Goal: Information Seeking & Learning: Learn about a topic

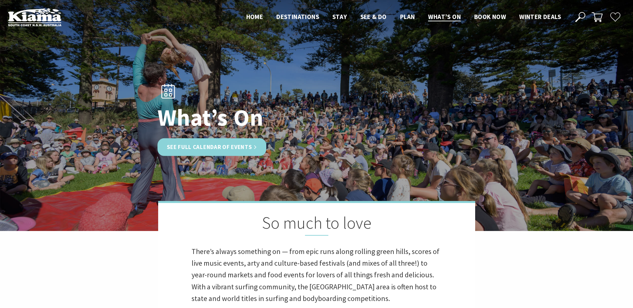
click at [237, 148] on link "See Full Calendar of Events" at bounding box center [212, 147] width 109 height 18
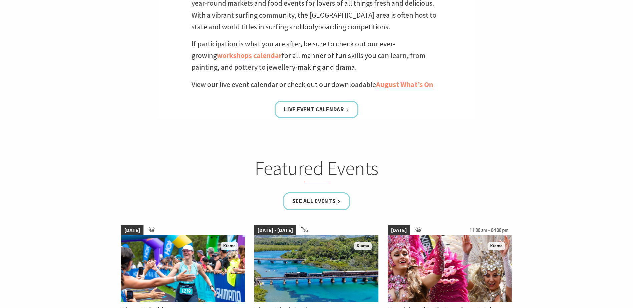
scroll to position [267, 0]
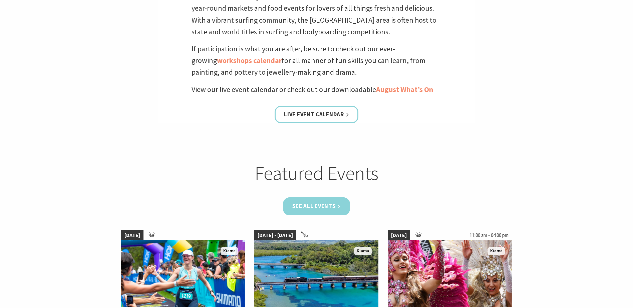
click at [335, 207] on link "See all Events" at bounding box center [316, 207] width 67 height 18
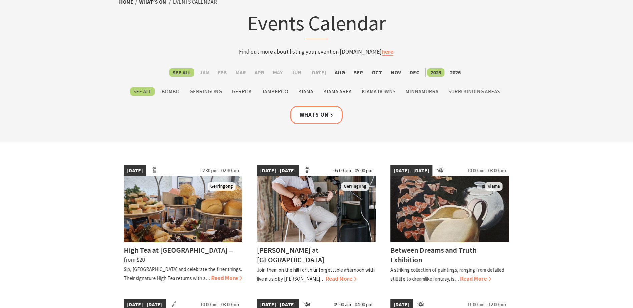
scroll to position [100, 0]
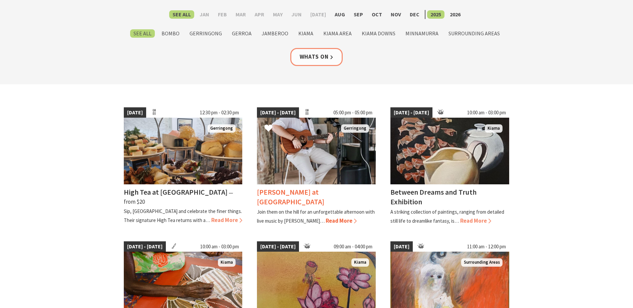
click at [295, 157] on img at bounding box center [316, 151] width 119 height 67
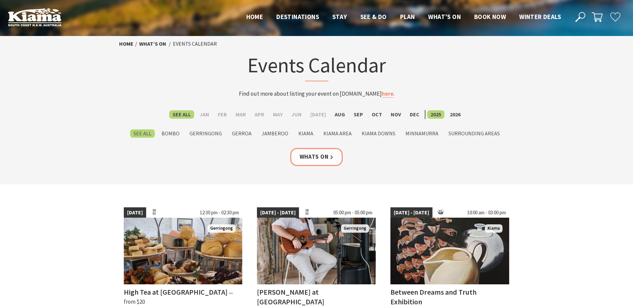
scroll to position [100, 0]
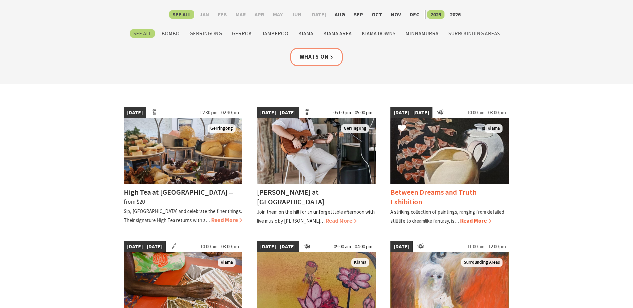
click at [446, 142] on img at bounding box center [449, 151] width 119 height 67
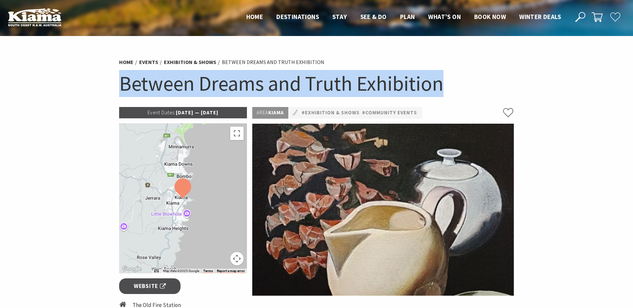
drag, startPoint x: 457, startPoint y: 83, endPoint x: 124, endPoint y: 79, distance: 333.4
click at [124, 79] on h1 "Between Dreams and Truth Exhibition" at bounding box center [316, 83] width 395 height 27
copy h1 "Between Dreams and Truth Exhibition"
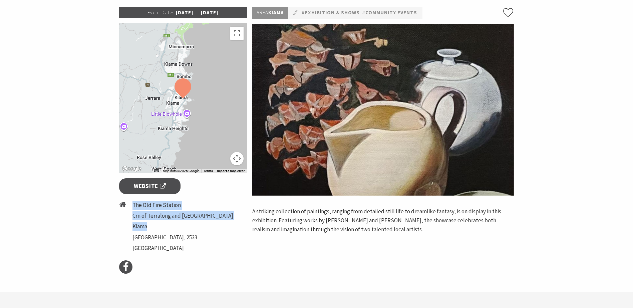
drag, startPoint x: 133, startPoint y: 203, endPoint x: 210, endPoint y: 225, distance: 80.2
click at [210, 225] on ul "The Old Fire Station Crn of Terralong and Shoalhaven St Kiama NSW, 2533 Austral…" at bounding box center [182, 228] width 101 height 54
copy ul "The Old Fire Station Crn of Terralong and Shoalhaven St Kiama"
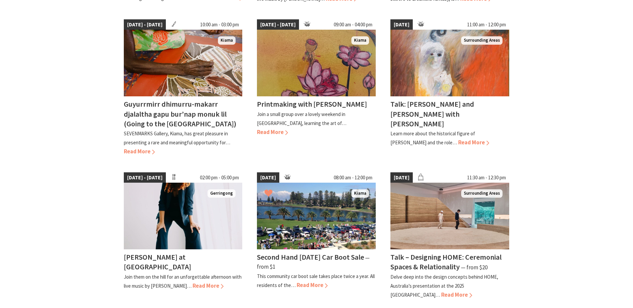
scroll to position [334, 0]
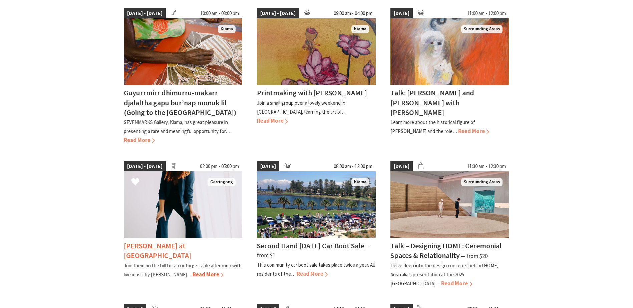
click at [177, 223] on img at bounding box center [183, 205] width 119 height 67
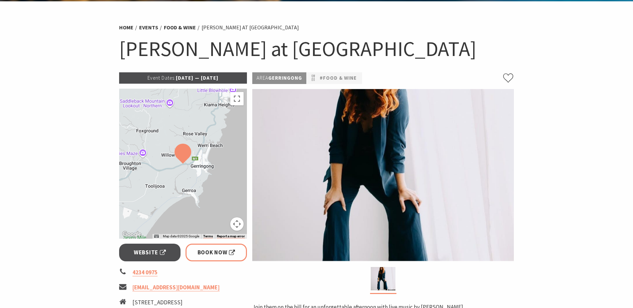
scroll to position [33, 0]
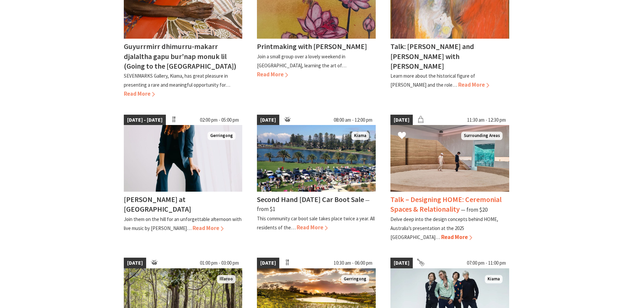
scroll to position [334, 0]
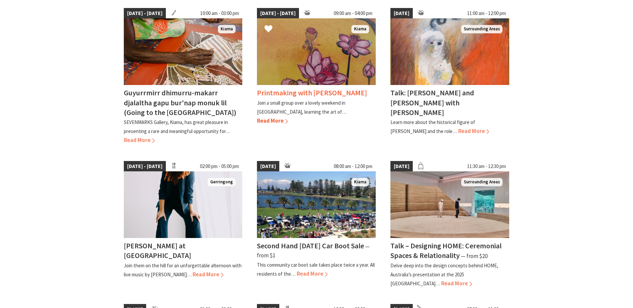
click at [292, 88] on div "Printmaking with [PERSON_NAME] Join a small group over a lovely weekend in [GEO…" at bounding box center [316, 105] width 119 height 40
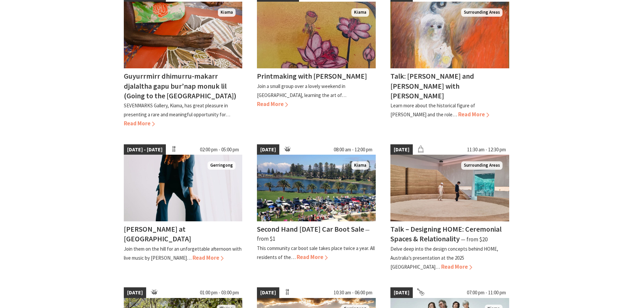
scroll to position [367, 0]
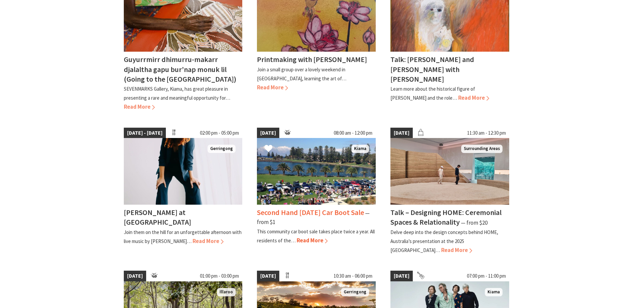
click at [287, 212] on h4 "Second Hand [DATE] Car Boot Sale" at bounding box center [310, 212] width 107 height 9
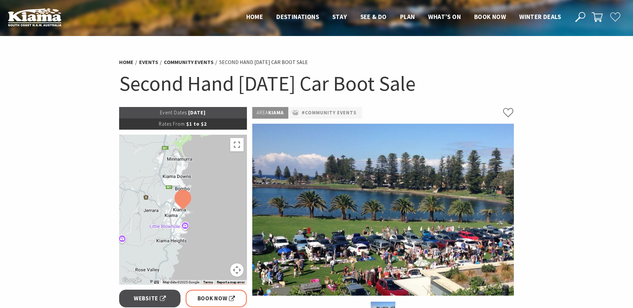
drag, startPoint x: 108, startPoint y: 85, endPoint x: 439, endPoint y: 85, distance: 330.7
click at [439, 85] on section "Home Events Community Events Second Hand [DATE] Car Boot Sale Second Hand [DATE…" at bounding box center [316, 298] width 633 height 524
copy h1 "Second Hand [DATE] Car Boot Sale"
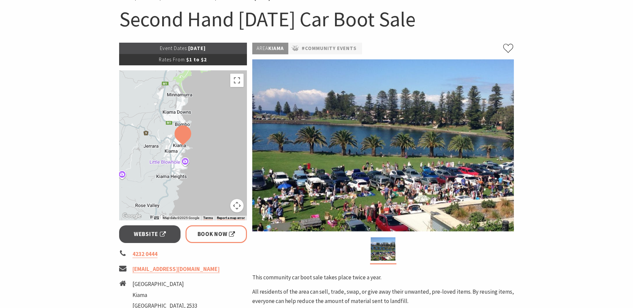
scroll to position [133, 0]
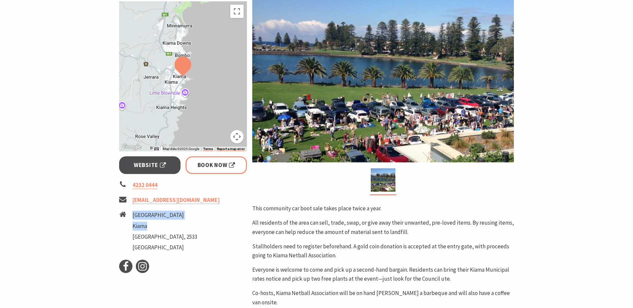
drag, startPoint x: 132, startPoint y: 211, endPoint x: 165, endPoint y: 228, distance: 37.0
click at [165, 228] on ul "4232 0444 [EMAIL_ADDRESS][DOMAIN_NAME] [STREET_ADDRESS]" at bounding box center [183, 217] width 128 height 73
copy ul "[GEOGRAPHIC_DATA]"
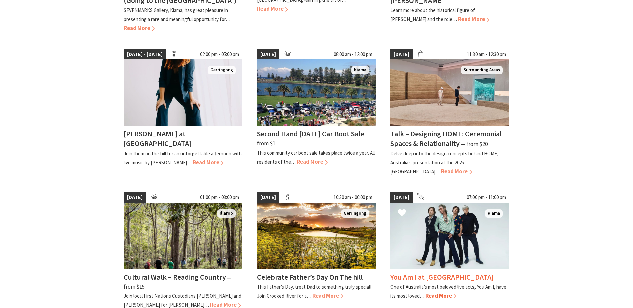
scroll to position [467, 0]
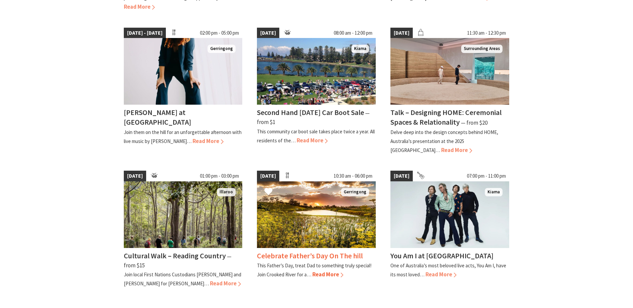
click at [338, 255] on h4 "Celebrate Father’s Day On The hill" at bounding box center [310, 255] width 106 height 9
click at [304, 224] on img at bounding box center [316, 215] width 119 height 67
click at [342, 257] on h4 "Celebrate Father’s Day On The hill" at bounding box center [310, 255] width 106 height 9
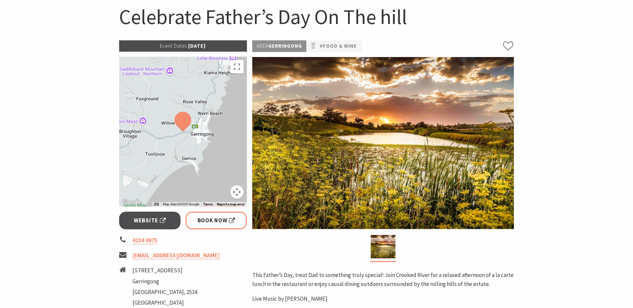
scroll to position [33, 0]
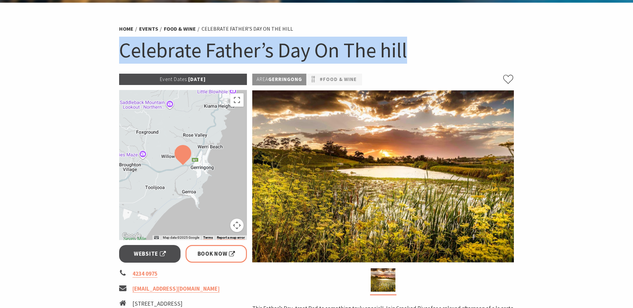
drag, startPoint x: 121, startPoint y: 47, endPoint x: 438, endPoint y: 64, distance: 317.5
click at [438, 64] on div "Home Events Food & Wine Celebrate Father’s Day On The hill Celebrate Father’s D…" at bounding box center [316, 47] width 400 height 53
copy h1 "Celebrate Father’s Day On The hill"
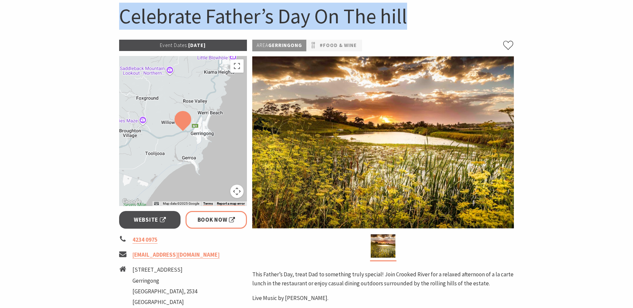
scroll to position [100, 0]
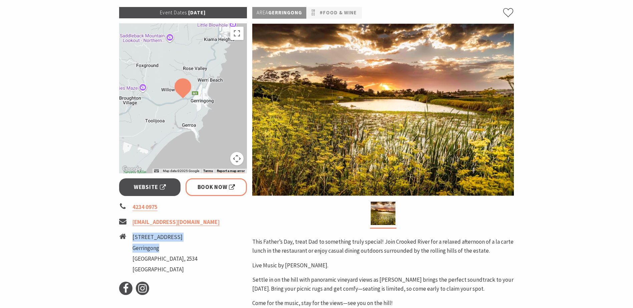
drag, startPoint x: 133, startPoint y: 235, endPoint x: 167, endPoint y: 248, distance: 36.6
click at [167, 248] on ul "11 Willowvale Road Gerringong New South Wales, 2534 Australia" at bounding box center [164, 254] width 65 height 43
copy ul "11 Willowvale Road Gerringong"
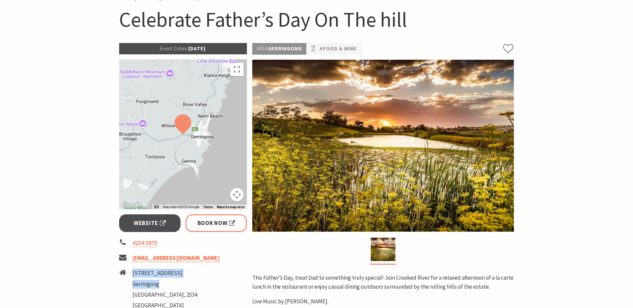
scroll to position [33, 0]
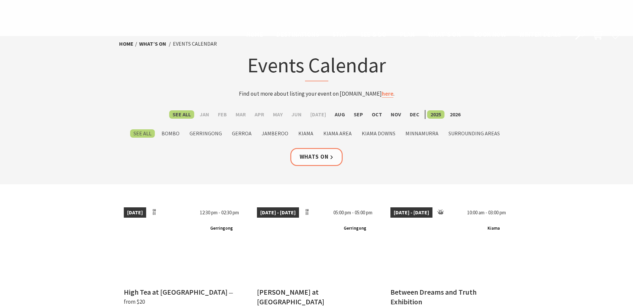
scroll to position [467, 0]
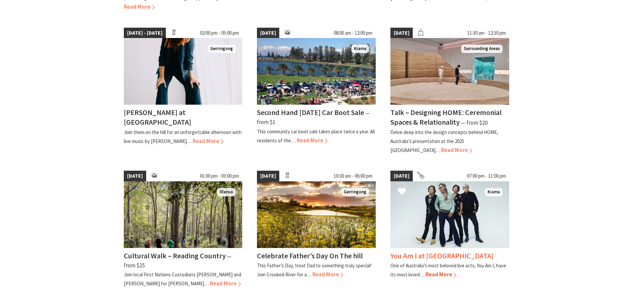
click at [420, 208] on img at bounding box center [449, 215] width 119 height 67
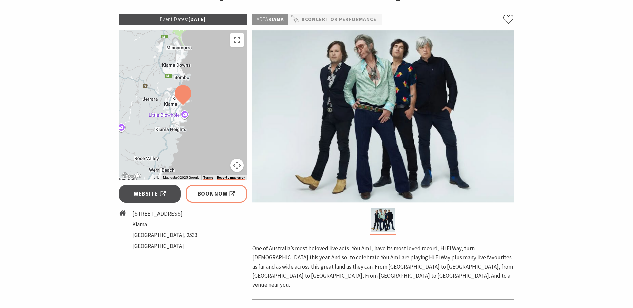
scroll to position [100, 0]
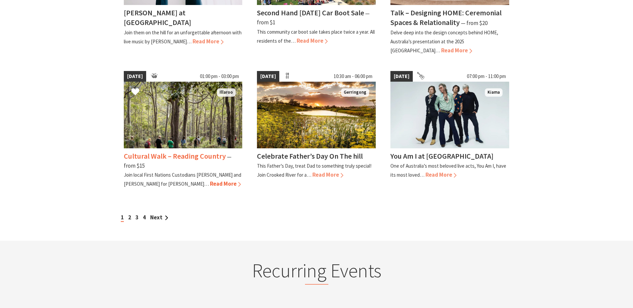
scroll to position [567, 0]
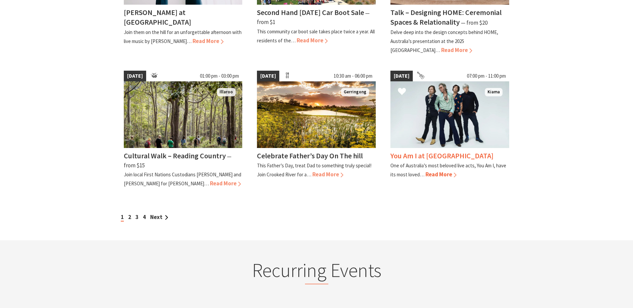
click at [425, 110] on img at bounding box center [449, 114] width 119 height 67
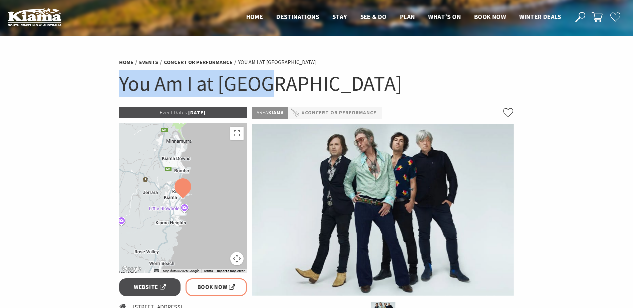
drag, startPoint x: 274, startPoint y: 82, endPoint x: 111, endPoint y: 86, distance: 162.2
click at [111, 86] on section "Home Events Concert or Performance You Am I at Kiama You Am I at Kiama Event Da…" at bounding box center [316, 241] width 633 height 411
copy h1 "You Am I at Kiama"
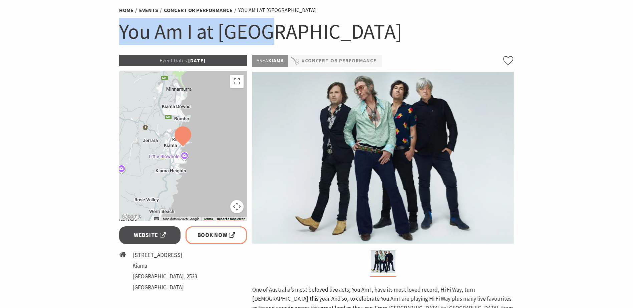
scroll to position [167, 0]
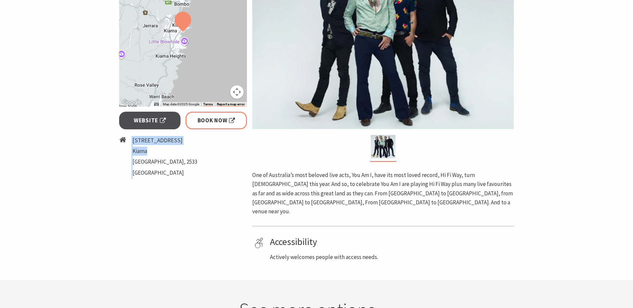
drag, startPoint x: 130, startPoint y: 141, endPoint x: 162, endPoint y: 155, distance: 34.2
click at [162, 155] on li "2 Bong Bong Street Kiama New South Wales, 2533 Australia" at bounding box center [183, 157] width 128 height 43
click at [164, 155] on li "Kiama" at bounding box center [164, 151] width 65 height 9
drag, startPoint x: 132, startPoint y: 140, endPoint x: 149, endPoint y: 151, distance: 19.5
click at [149, 151] on ul "2 Bong Bong Street Kiama New South Wales, 2533 Australia" at bounding box center [164, 157] width 65 height 43
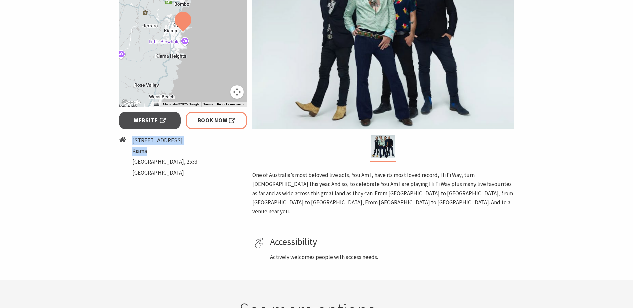
copy ul "2 Bong Bong Street Kiama"
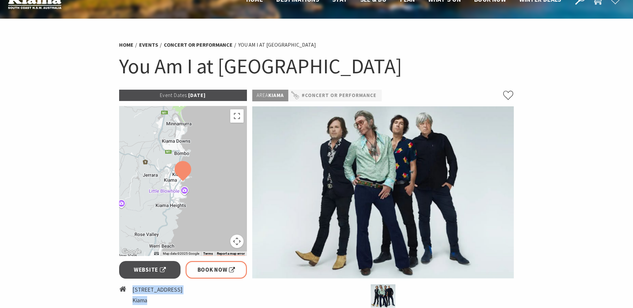
scroll to position [33, 0]
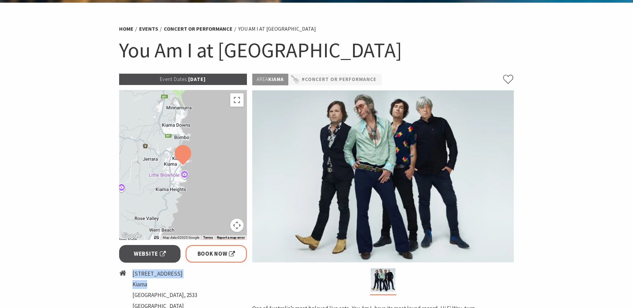
copy ul "2 Bong Bong Street Kiama"
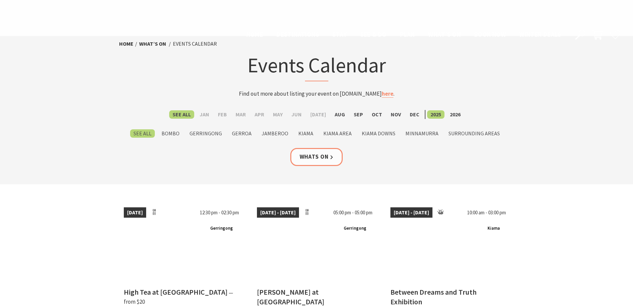
scroll to position [567, 0]
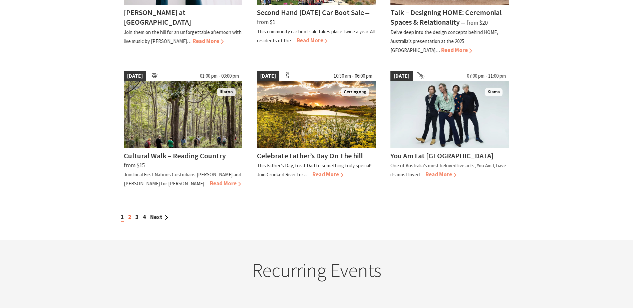
click at [129, 221] on link "2" at bounding box center [129, 217] width 3 height 7
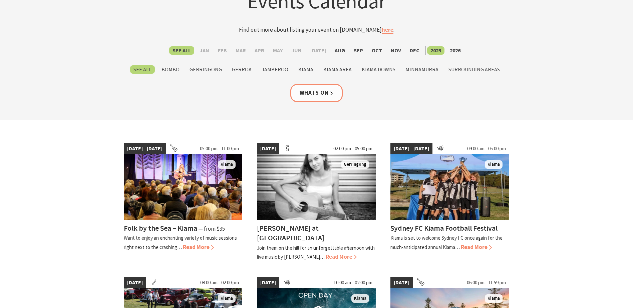
scroll to position [67, 0]
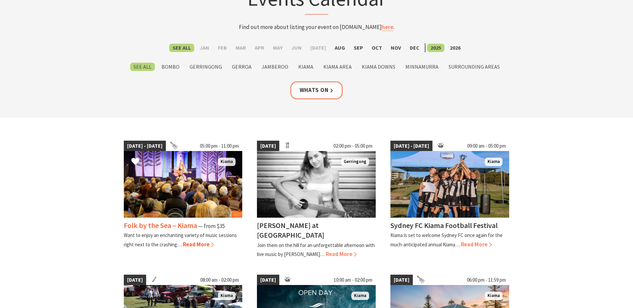
click at [183, 190] on img at bounding box center [183, 184] width 119 height 67
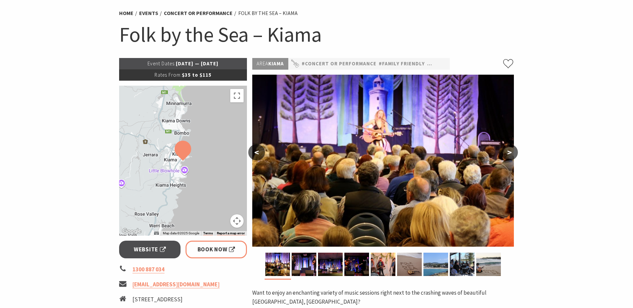
scroll to position [33, 0]
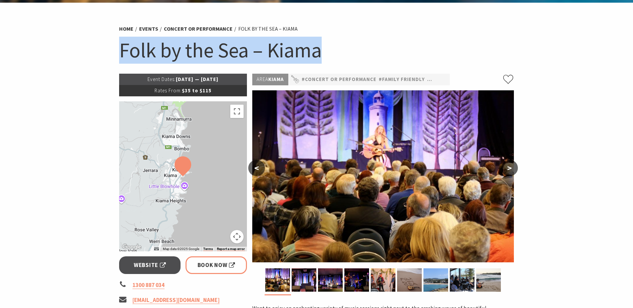
drag, startPoint x: 339, startPoint y: 41, endPoint x: 109, endPoint y: 38, distance: 230.6
click at [109, 38] on section "Home Events Concert or Performance Folk by the Sea – Kiama Folk by the Sea – Ki…" at bounding box center [316, 283] width 633 height 560
copy h1 "Folk by the Sea – Kiama"
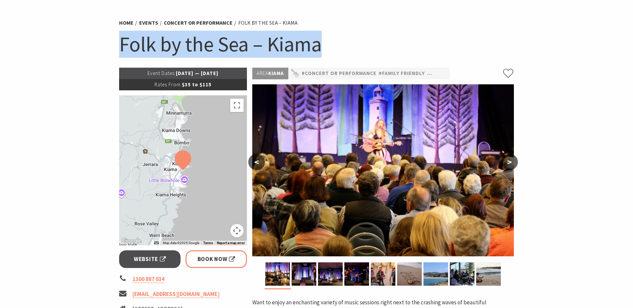
scroll to position [133, 0]
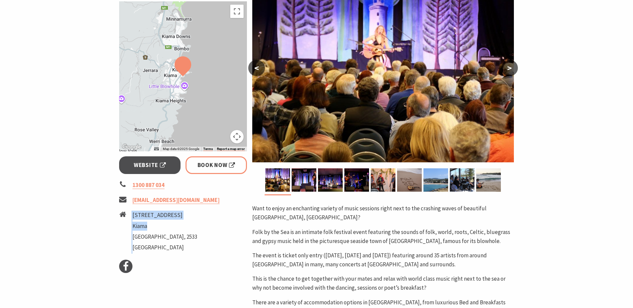
drag, startPoint x: 131, startPoint y: 214, endPoint x: 154, endPoint y: 225, distance: 24.9
click at [154, 225] on li "2 Bong Bong Street Kiama New South Wales, 2533 Australia" at bounding box center [183, 232] width 128 height 43
click at [160, 227] on li "Kiama" at bounding box center [164, 226] width 65 height 9
drag, startPoint x: 146, startPoint y: 221, endPoint x: 151, endPoint y: 224, distance: 5.5
click at [151, 224] on li "2 Bong Bong Street Kiama New South Wales, 2533 Australia" at bounding box center [183, 232] width 128 height 43
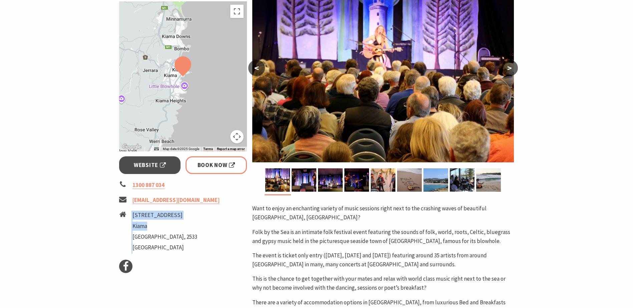
drag, startPoint x: 151, startPoint y: 224, endPoint x: 168, endPoint y: 229, distance: 18.1
click at [168, 229] on li "Kiama" at bounding box center [164, 226] width 65 height 9
click at [168, 231] on ul "2 Bong Bong Street Kiama New South Wales, 2533 Australia" at bounding box center [164, 232] width 65 height 43
drag, startPoint x: 132, startPoint y: 215, endPoint x: 149, endPoint y: 228, distance: 21.2
click at [149, 228] on ul "2 Bong Bong Street Kiama New South Wales, 2533 Australia" at bounding box center [164, 232] width 65 height 43
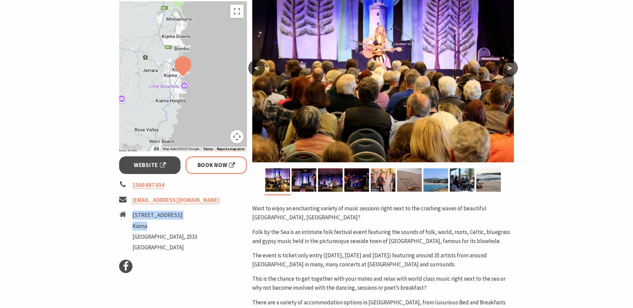
copy ul "2 Bong Bong Street Kiama"
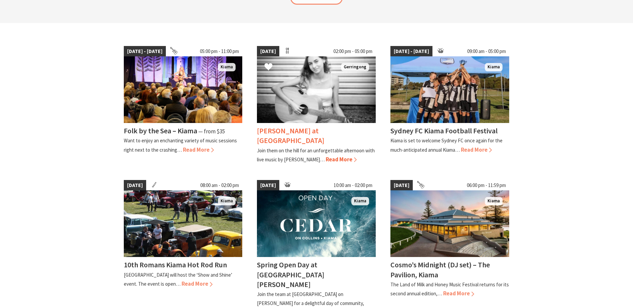
scroll to position [167, 0]
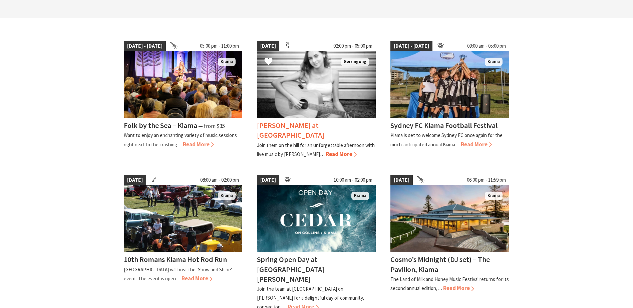
click at [311, 104] on img at bounding box center [316, 84] width 119 height 67
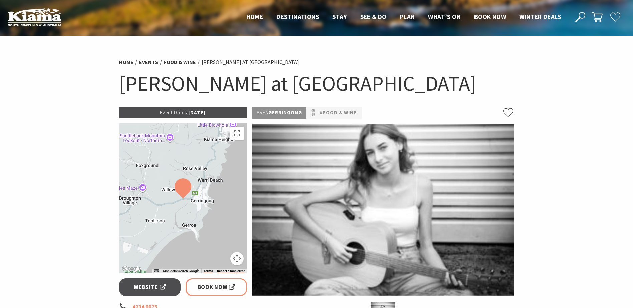
drag, startPoint x: 445, startPoint y: 92, endPoint x: 119, endPoint y: 102, distance: 326.2
click at [119, 102] on div "Home Events Food & Wine [PERSON_NAME] at [GEOGRAPHIC_DATA] [PERSON_NAME] at [GE…" at bounding box center [316, 80] width 400 height 53
copy h1 "[PERSON_NAME] at [GEOGRAPHIC_DATA]"
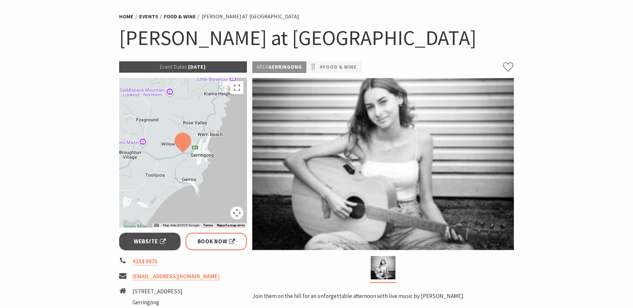
scroll to position [100, 0]
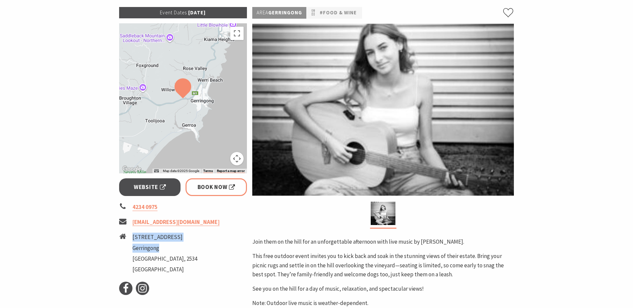
drag, startPoint x: 132, startPoint y: 237, endPoint x: 166, endPoint y: 250, distance: 35.4
click at [166, 250] on ul "[STREET_ADDRESS]" at bounding box center [164, 254] width 65 height 43
copy ul "[STREET_ADDRESS]"
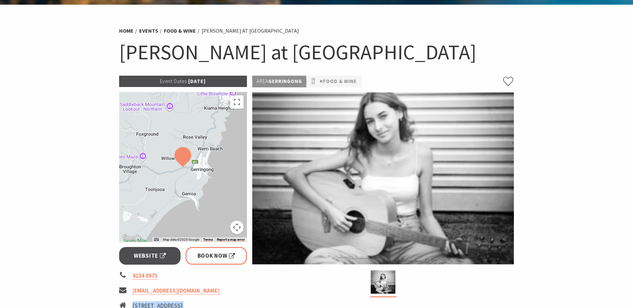
scroll to position [0, 0]
